Goal: Check status

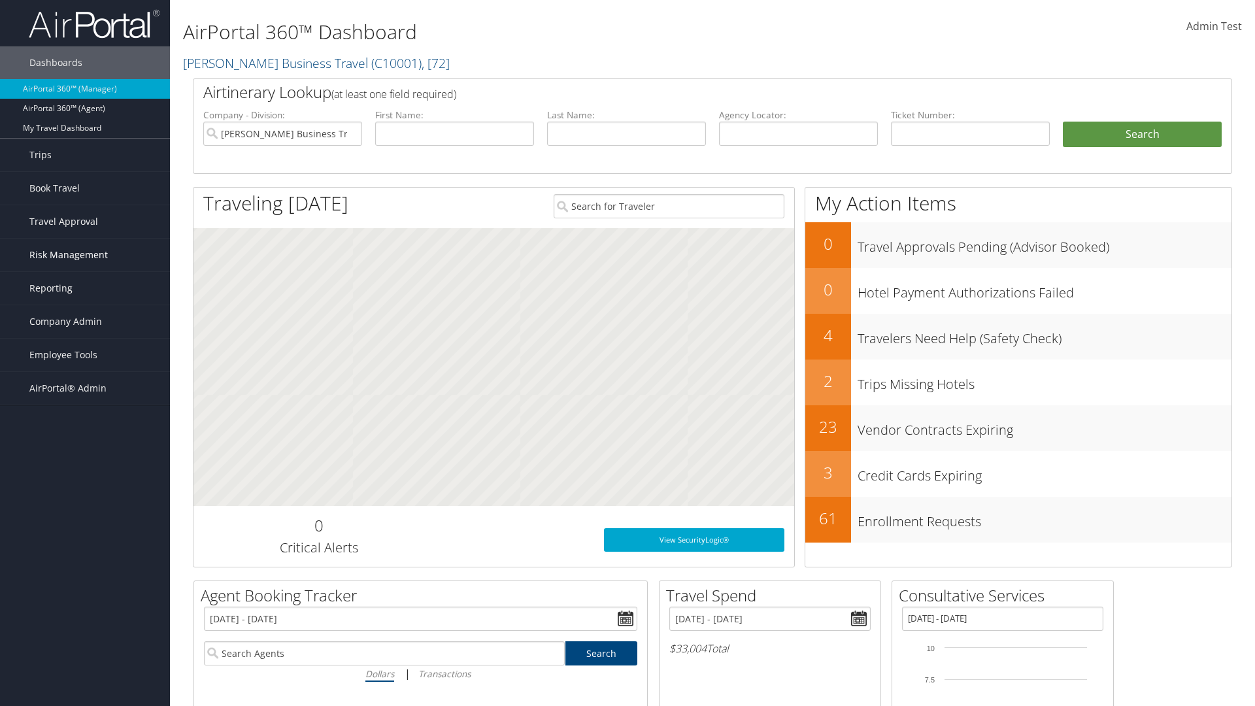
click at [85, 255] on span "Risk Management" at bounding box center [68, 255] width 78 height 33
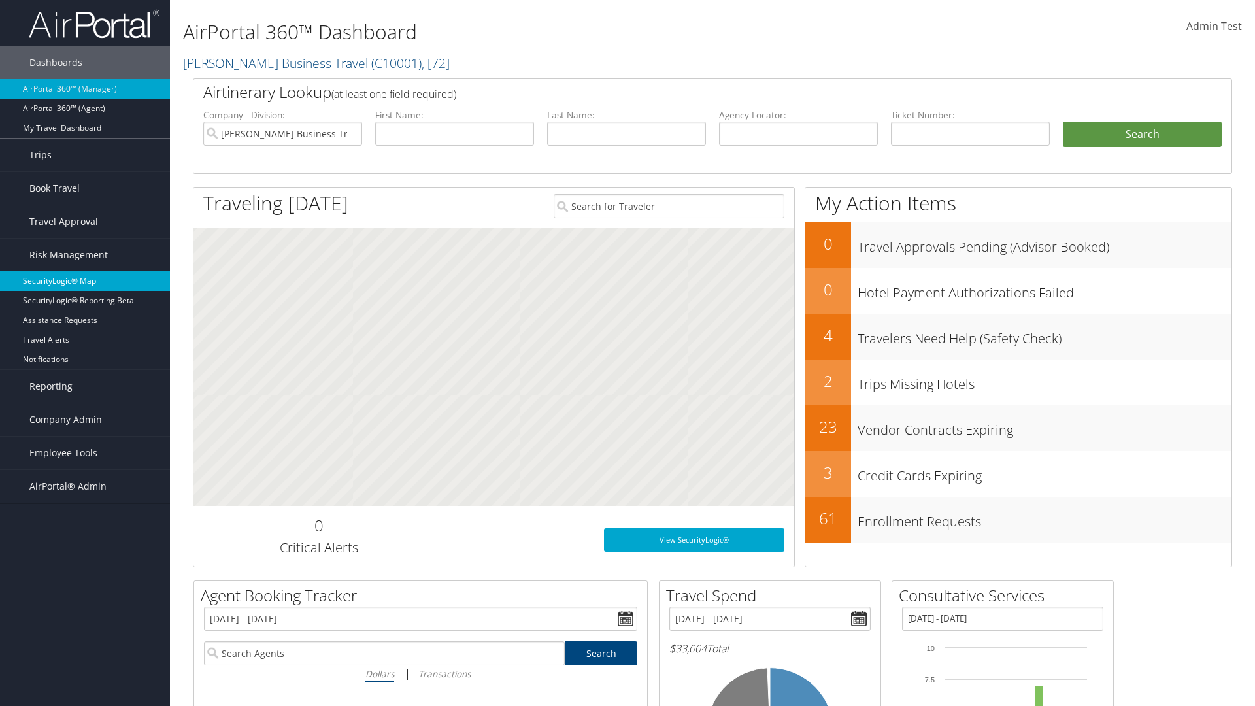
click at [85, 281] on link "SecurityLogic® Map" at bounding box center [85, 281] width 170 height 20
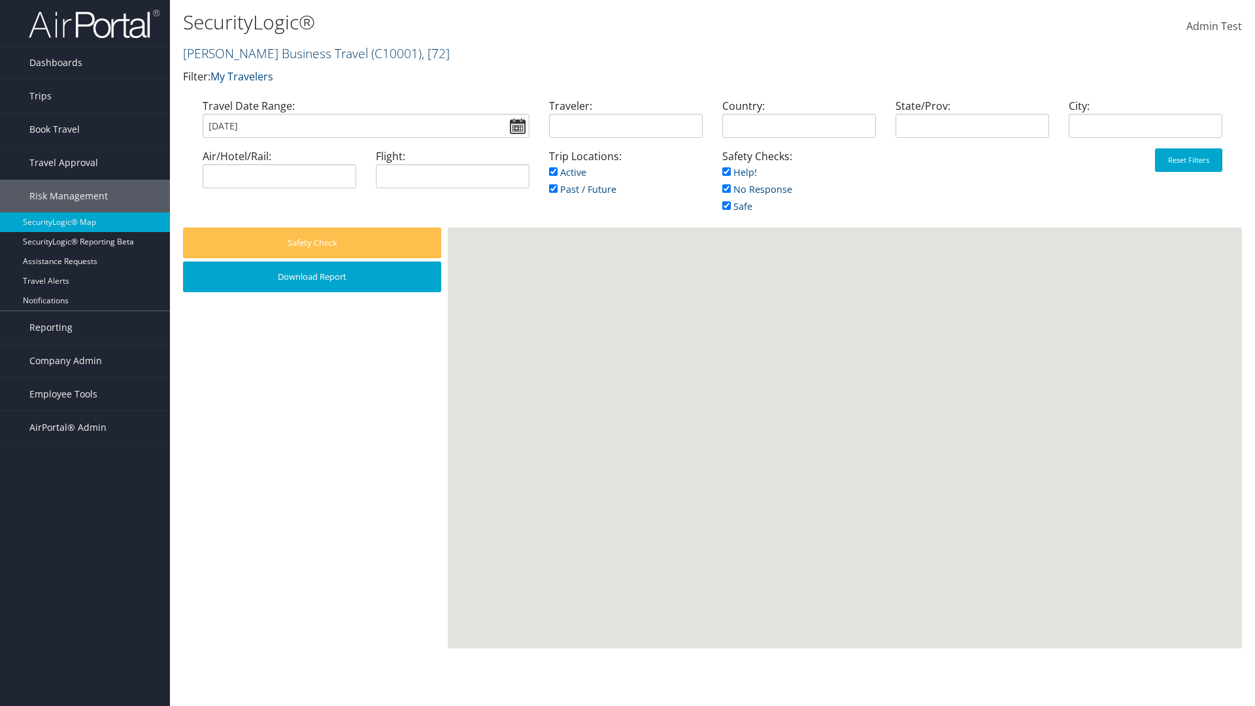
click at [269, 53] on link "[PERSON_NAME] Business Travel ( C10001 ) , [ 72 ]" at bounding box center [316, 53] width 267 height 18
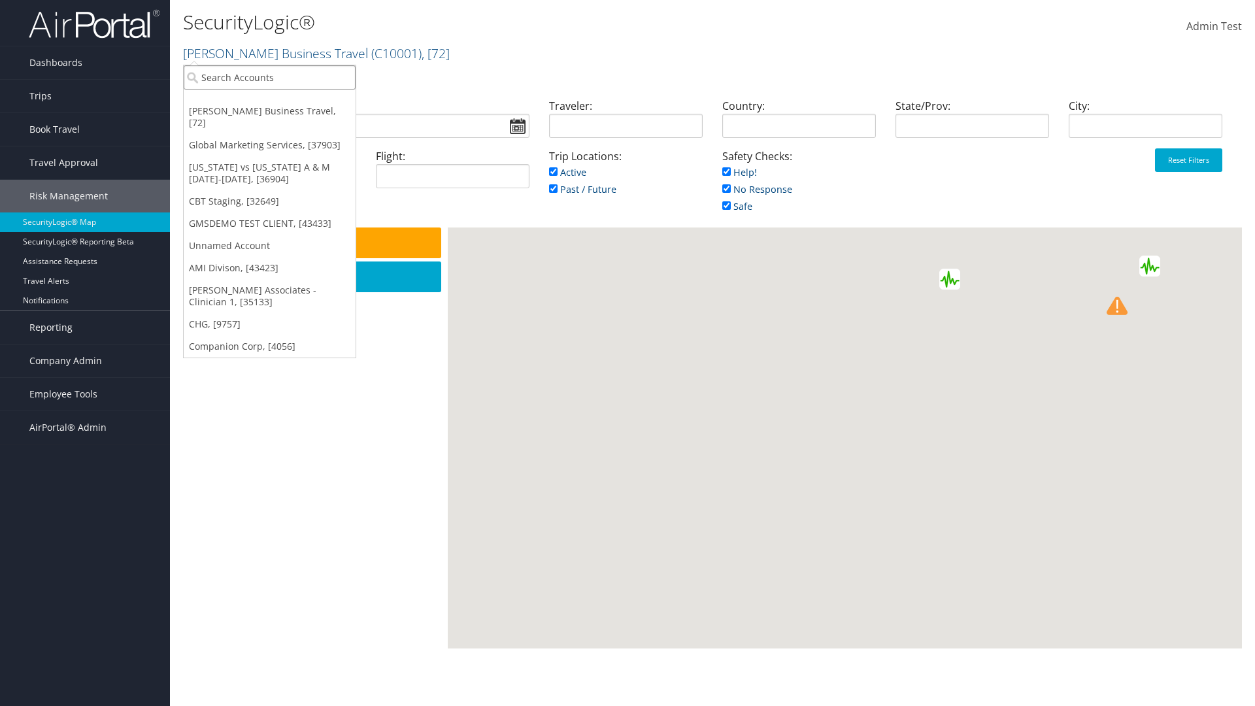
click at [269, 77] on input "search" at bounding box center [270, 77] width 172 height 24
type input "[PERSON_NAME] Business Travel"
click at [288, 113] on div "Account" at bounding box center [288, 113] width 223 height 12
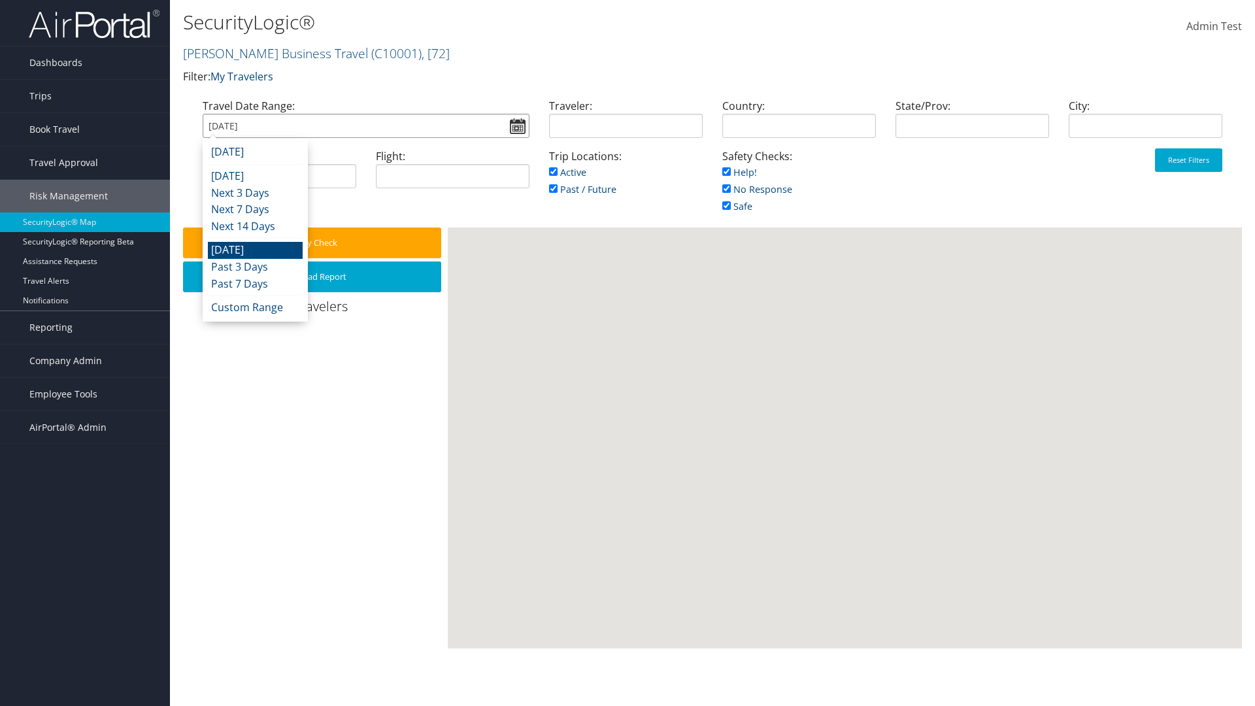
click at [365, 126] on input "[DATE]" at bounding box center [366, 126] width 327 height 24
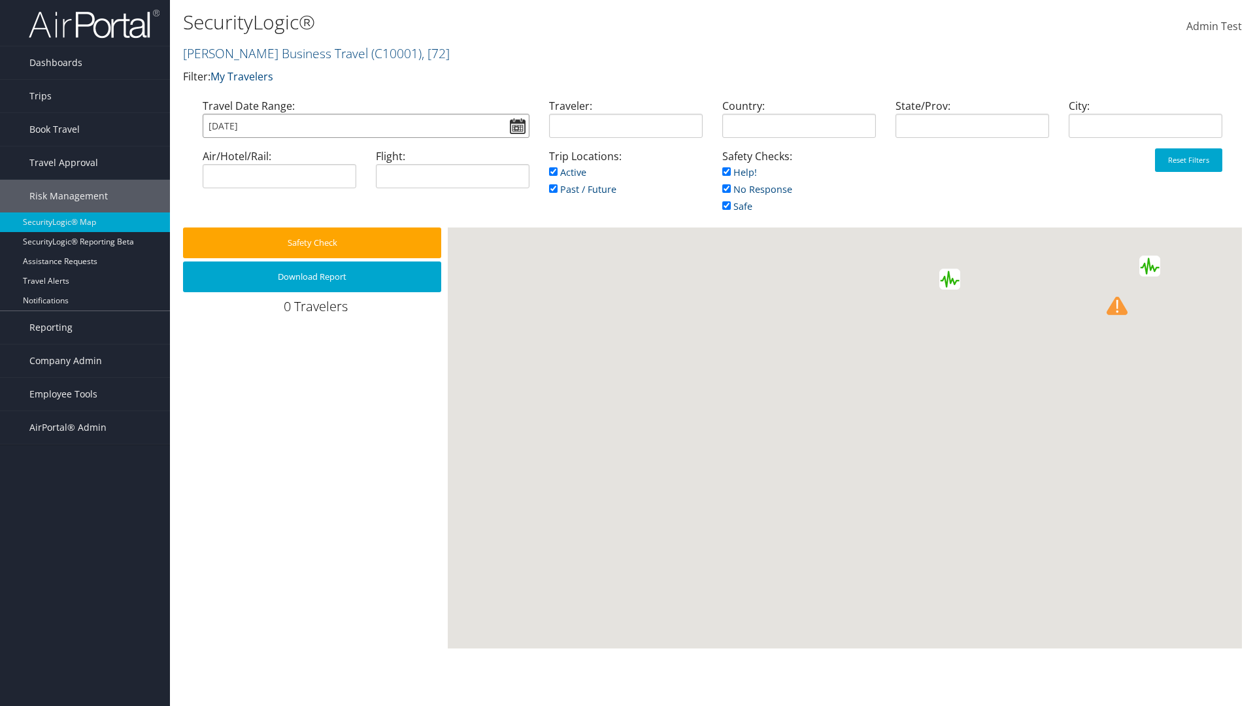
click at [365, 126] on input "[DATE]" at bounding box center [366, 126] width 327 height 24
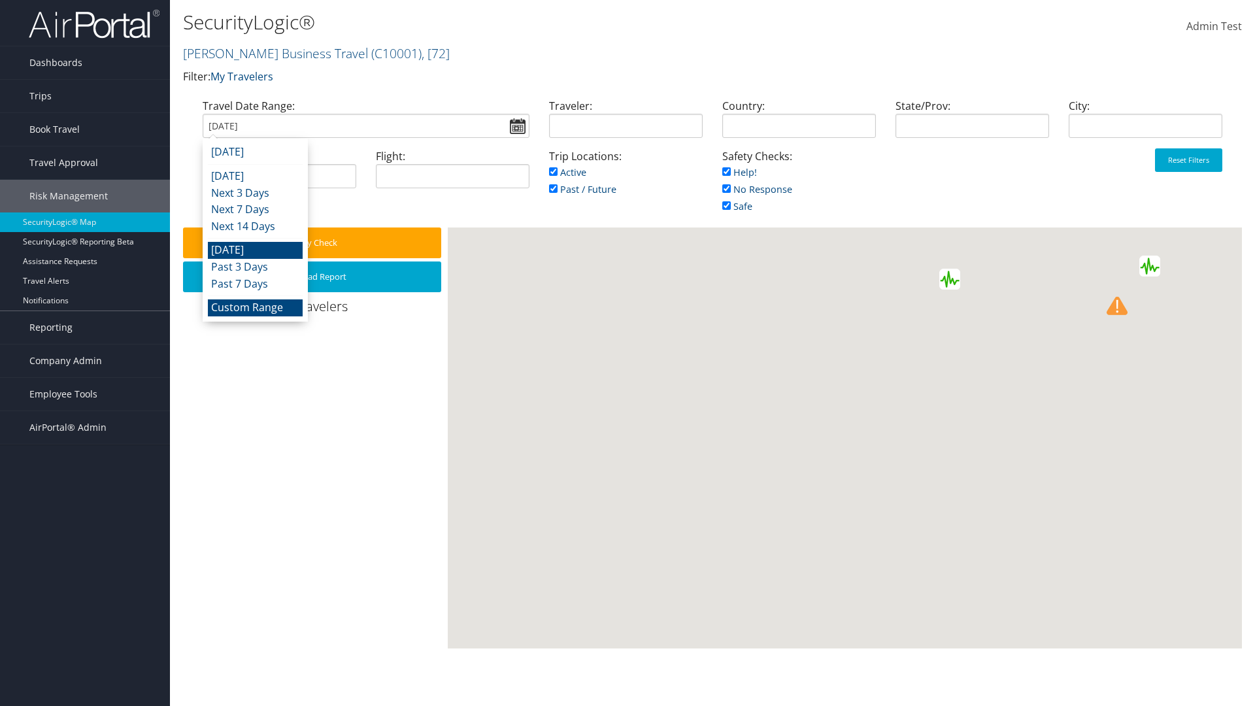
click at [255, 307] on li "Custom Range" at bounding box center [255, 307] width 95 height 17
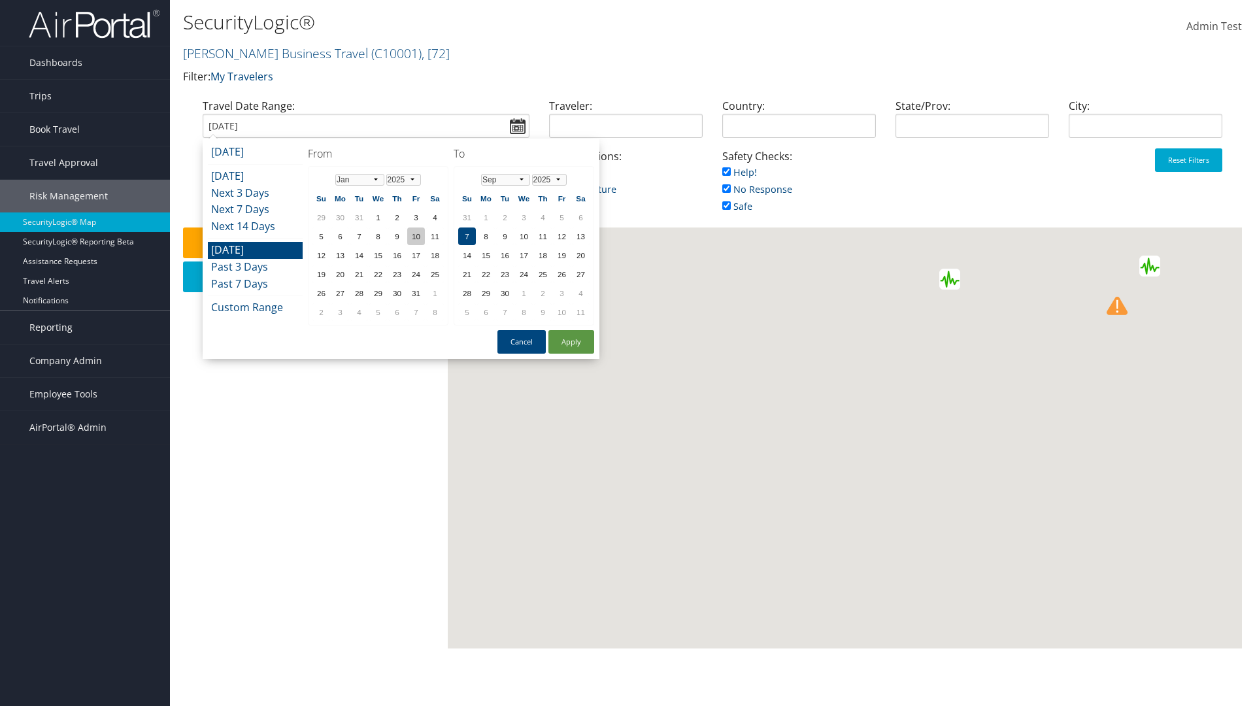
click at [416, 236] on td "10" at bounding box center [416, 237] width 18 height 18
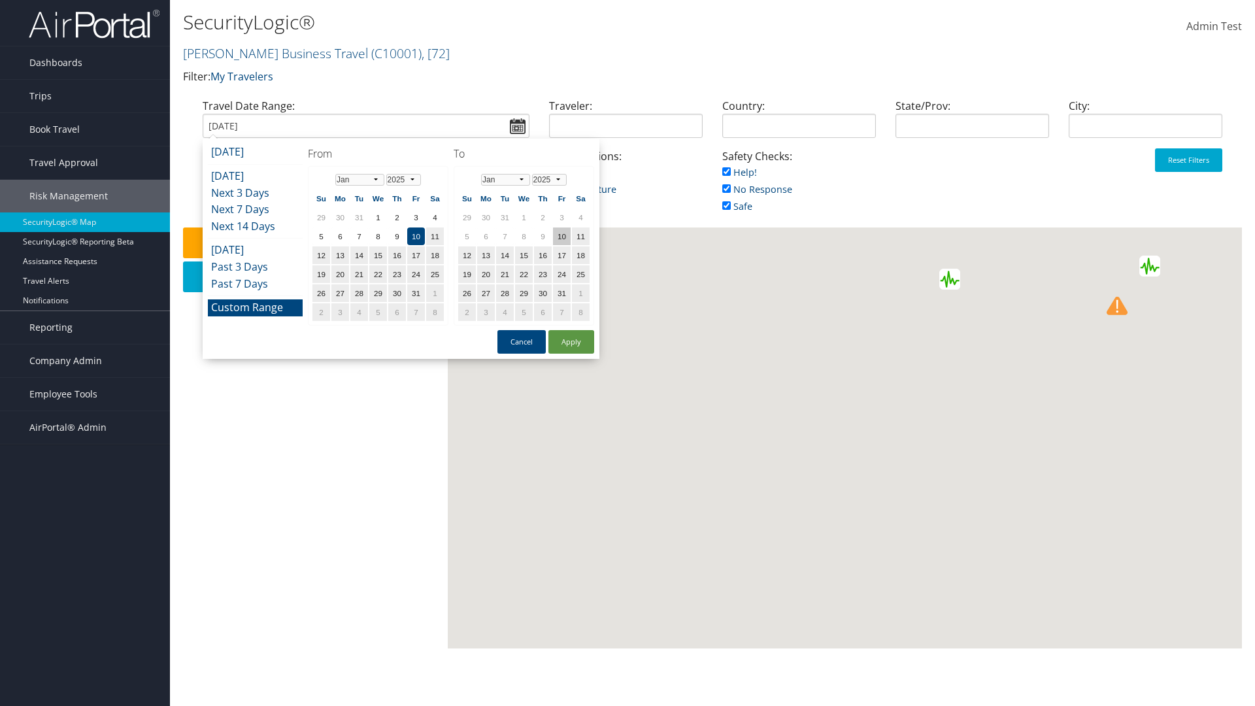
click at [562, 236] on td "10" at bounding box center [562, 237] width 18 height 18
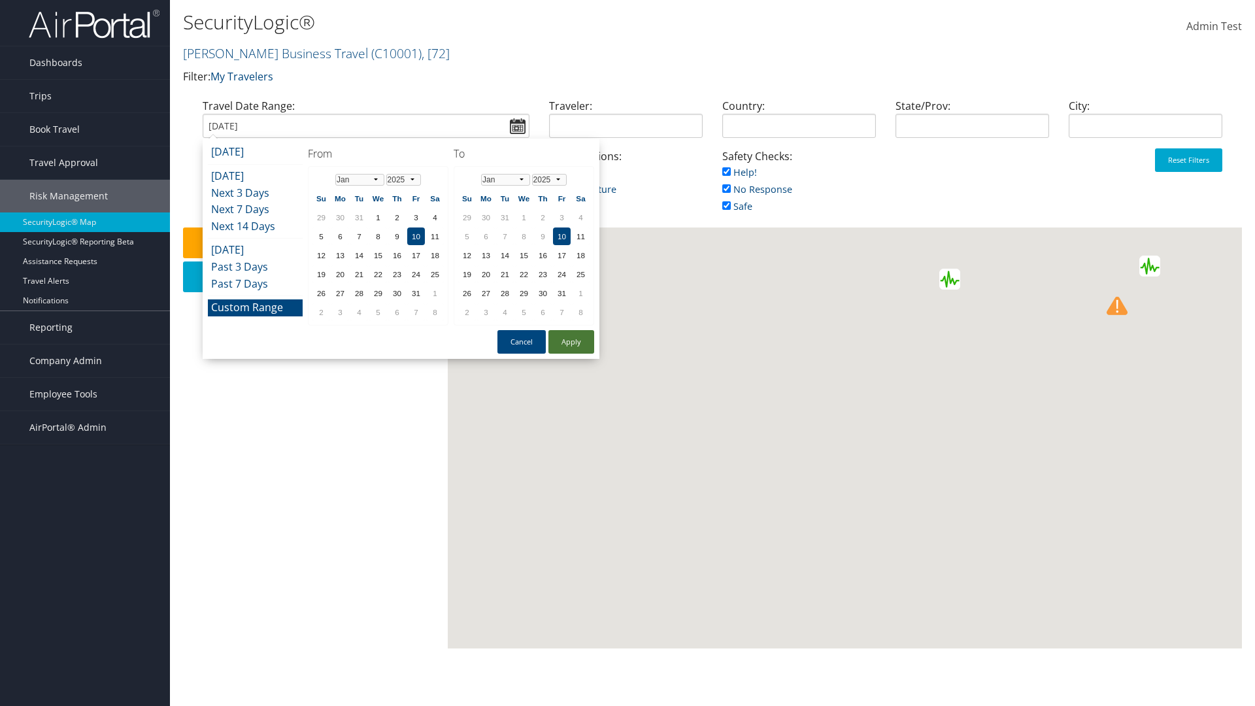
click at [571, 342] on button "Apply" at bounding box center [572, 342] width 46 height 24
type input "01/10/2025"
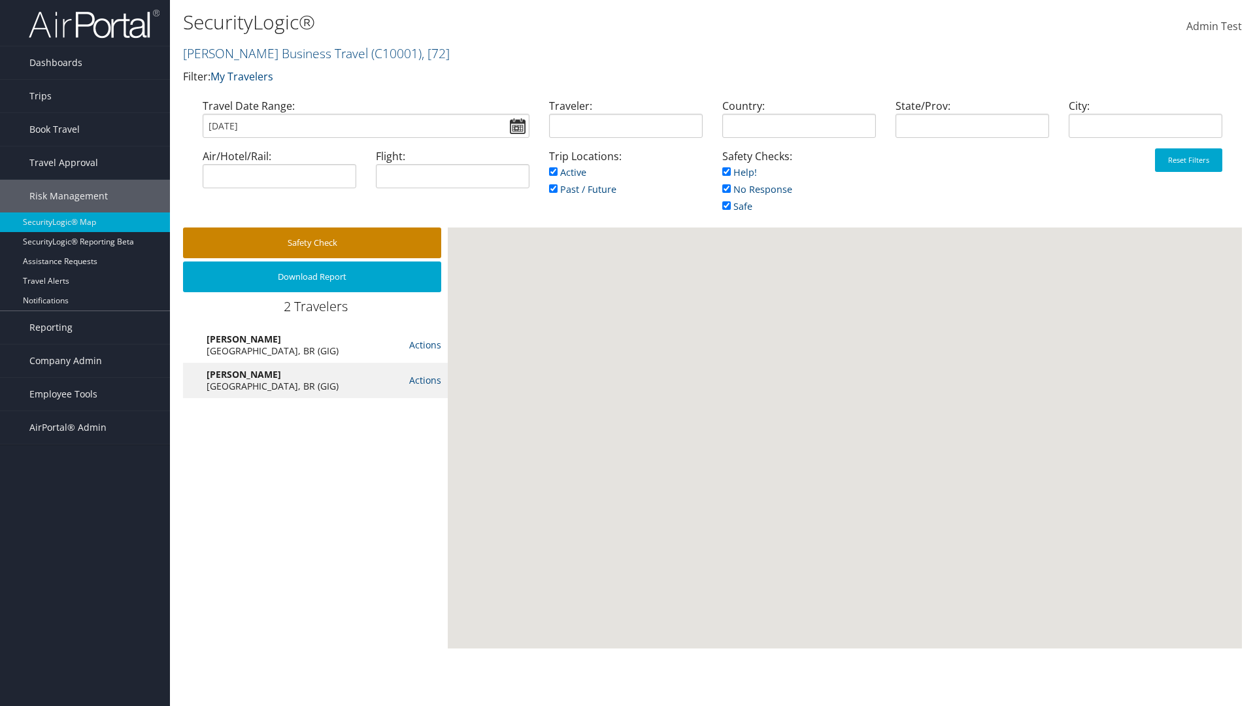
click at [312, 243] on button "Safety Check" at bounding box center [312, 243] width 258 height 31
